Goal: Find specific page/section: Find specific page/section

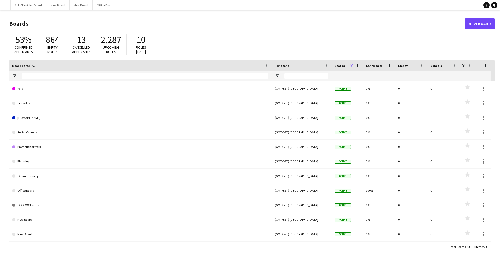
click at [1, 6] on button "Menu" at bounding box center [5, 5] width 10 height 10
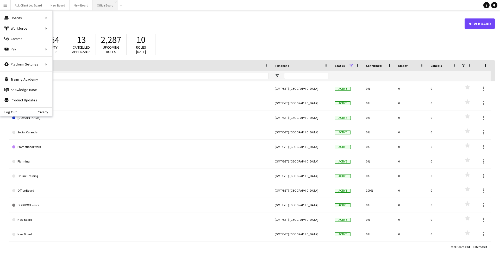
click at [99, 6] on button "Office Board Close" at bounding box center [105, 5] width 25 height 10
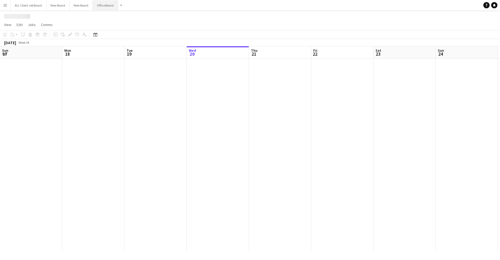
scroll to position [0, 124]
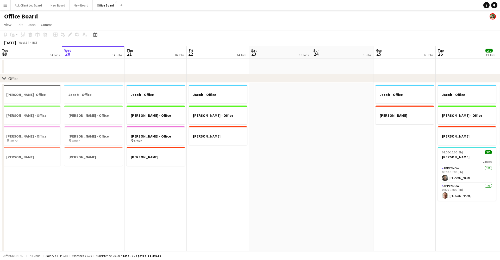
click at [7, 6] on app-icon "Menu" at bounding box center [5, 5] width 4 height 4
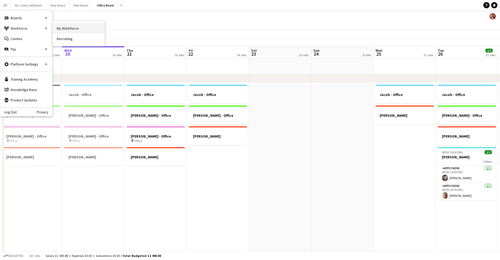
click at [71, 28] on link "My Workforce" at bounding box center [79, 28] width 52 height 10
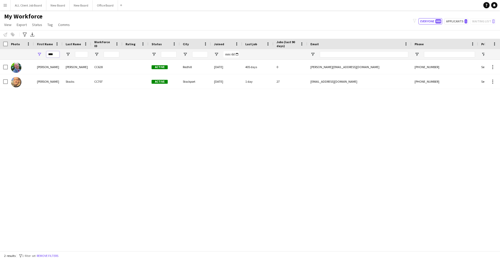
click at [57, 54] on input "****" at bounding box center [52, 54] width 13 height 6
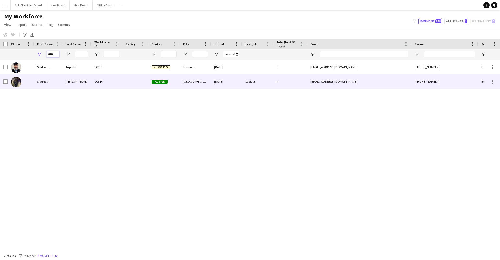
type input "****"
click at [46, 82] on div "Siddhesh" at bounding box center [48, 81] width 29 height 14
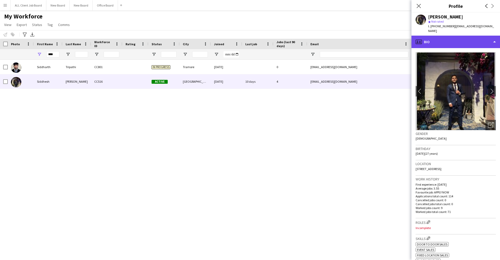
scroll to position [0, 0]
click at [451, 36] on div "profile Bio" at bounding box center [455, 42] width 88 height 12
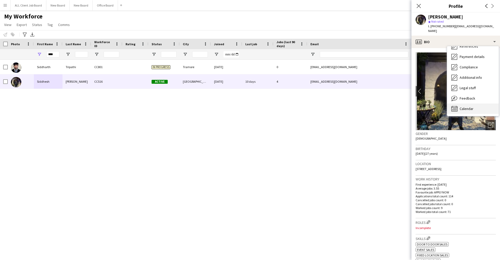
scroll to position [59, 0]
click at [470, 106] on span "Calendar" at bounding box center [466, 108] width 14 height 5
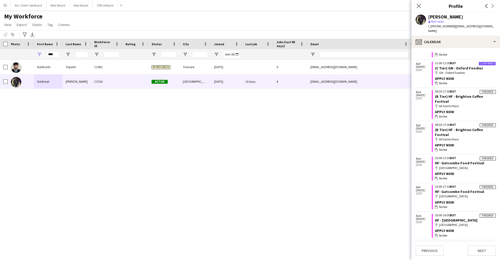
scroll to position [278, 0]
